Goal: Information Seeking & Learning: Learn about a topic

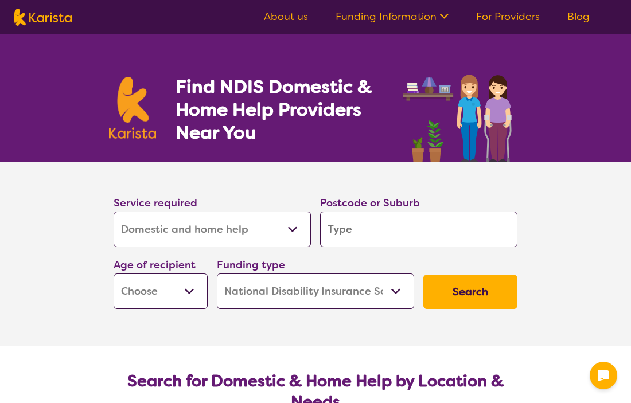
select select "Domestic and home help"
select select "NDIS"
select select "Domestic and home help"
select select "NDIS"
click at [256, 226] on select "Allied Health Assistant Assessment ([MEDICAL_DATA] or [MEDICAL_DATA]) Behaviour…" at bounding box center [211, 230] width 197 height 36
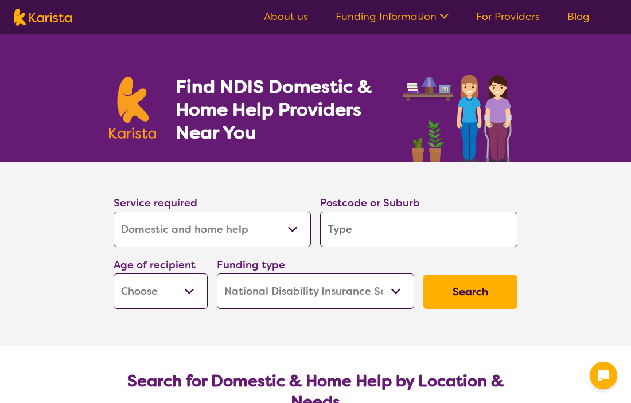
click at [113, 212] on select "Allied Health Assistant Assessment ([MEDICAL_DATA] or [MEDICAL_DATA]) Behaviour…" at bounding box center [211, 230] width 197 height 36
click at [250, 229] on select "Allied Health Assistant Assessment ([MEDICAL_DATA] or [MEDICAL_DATA]) Behaviour…" at bounding box center [211, 230] width 197 height 36
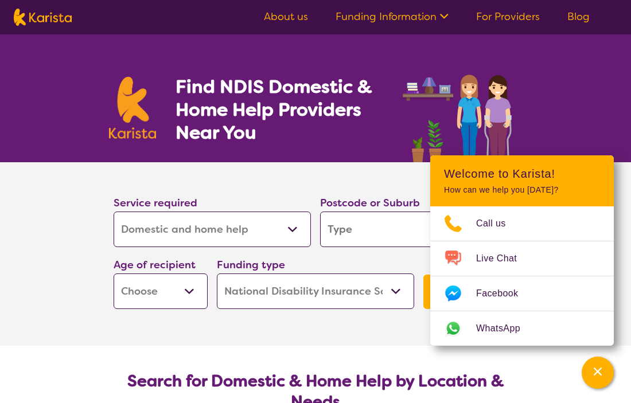
click at [113, 212] on select "Allied Health Assistant Assessment ([MEDICAL_DATA] or [MEDICAL_DATA]) Behaviour…" at bounding box center [211, 230] width 197 height 36
click at [350, 227] on input "search" at bounding box center [418, 230] width 197 height 36
type input "l"
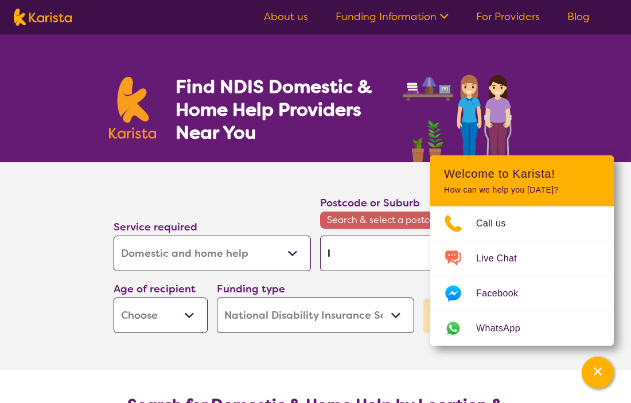
type input "li"
type input "lit"
type input "lith"
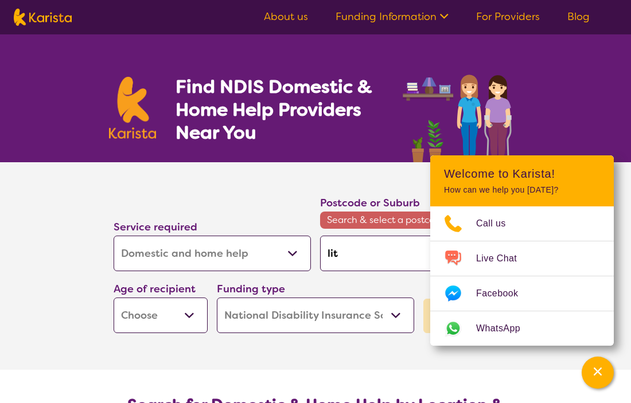
type input "lith"
type input "lithg"
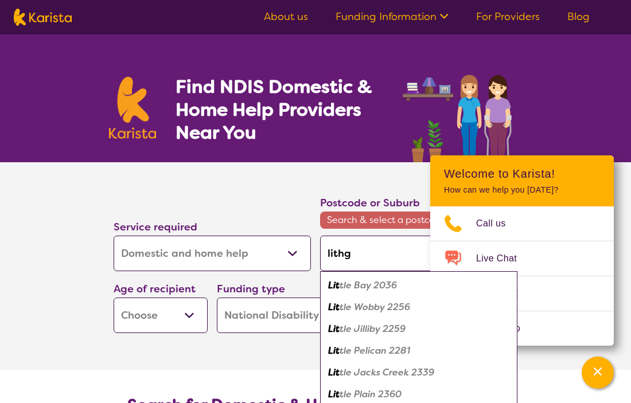
type input "lithgo"
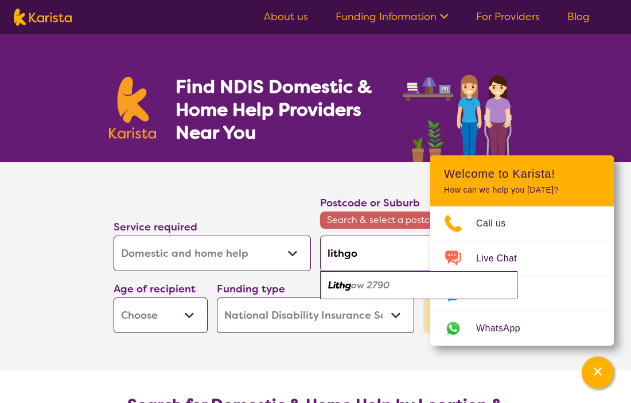
type input "lithgow"
click at [361, 279] on em "Lithgow" at bounding box center [346, 285] width 36 height 12
type input "2790"
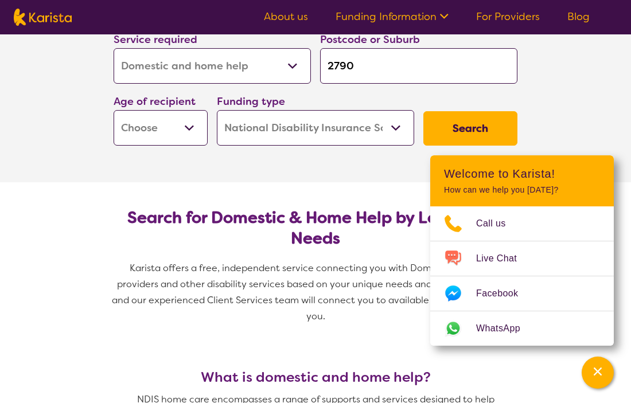
scroll to position [164, 0]
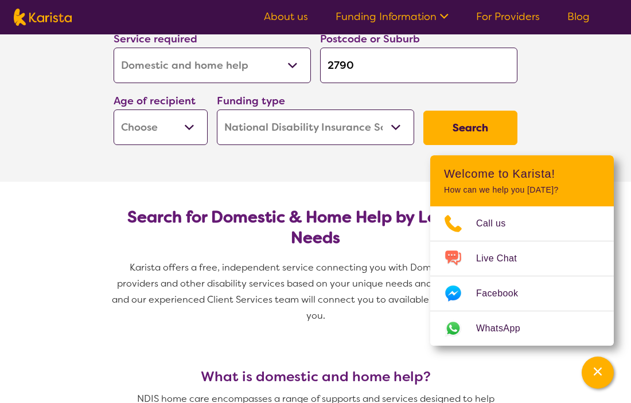
click at [167, 134] on select "Early Childhood - 0 to 9 Child - 10 to 11 Adolescent - 12 to 17 Adult - 18 to 6…" at bounding box center [160, 127] width 94 height 36
select select "AD"
click at [113, 109] on select "Early Childhood - 0 to 9 Child - 10 to 11 Adolescent - 12 to 17 Adult - 18 to 6…" at bounding box center [160, 127] width 94 height 36
select select "AD"
click at [315, 123] on select "Home Care Package (HCP) National Disability Insurance Scheme (NDIS) I don't know" at bounding box center [315, 127] width 197 height 36
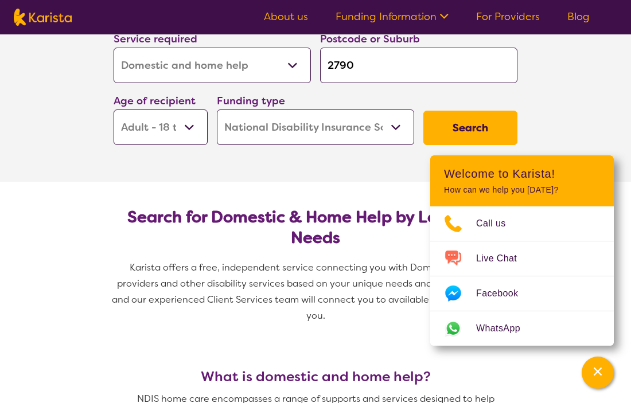
click at [217, 109] on select "Home Care Package (HCP) National Disability Insurance Scheme (NDIS) I don't know" at bounding box center [315, 127] width 197 height 36
click at [489, 132] on button "Search" at bounding box center [470, 128] width 94 height 34
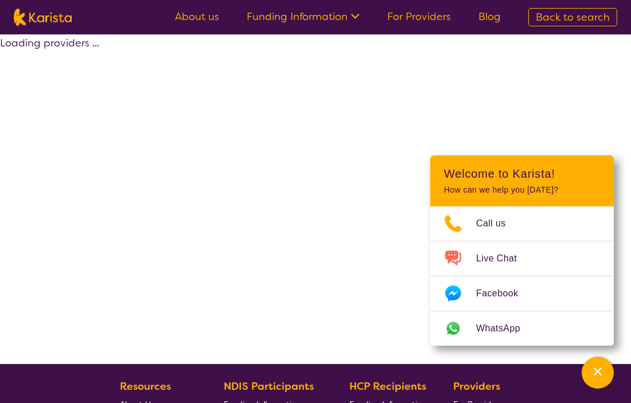
select select "NDIS"
select select "Domestic and home help"
select select "AD"
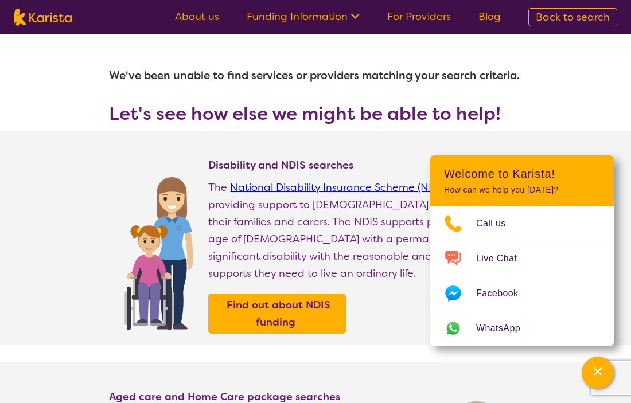
select select "Domestic and home help"
select select "AD"
select select "NDIS"
select select "Domestic and home help"
select select "AD"
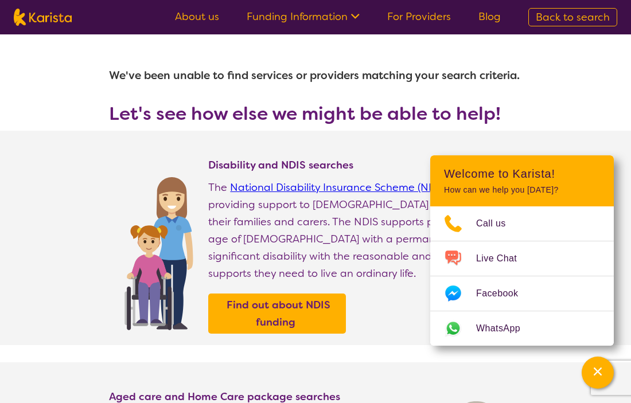
select select "NDIS"
